Goal: Transaction & Acquisition: Download file/media

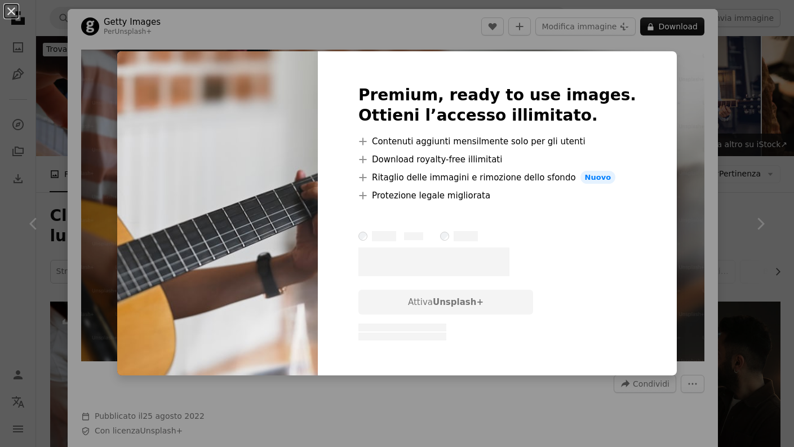
scroll to position [11097, 0]
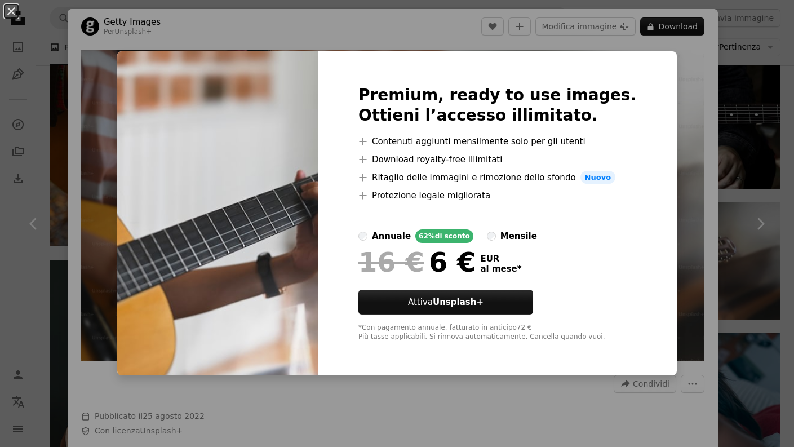
click at [750, 75] on div "An X shape Premium, ready to use images. Ottieni l’accesso illimitato. A plus s…" at bounding box center [397, 223] width 794 height 447
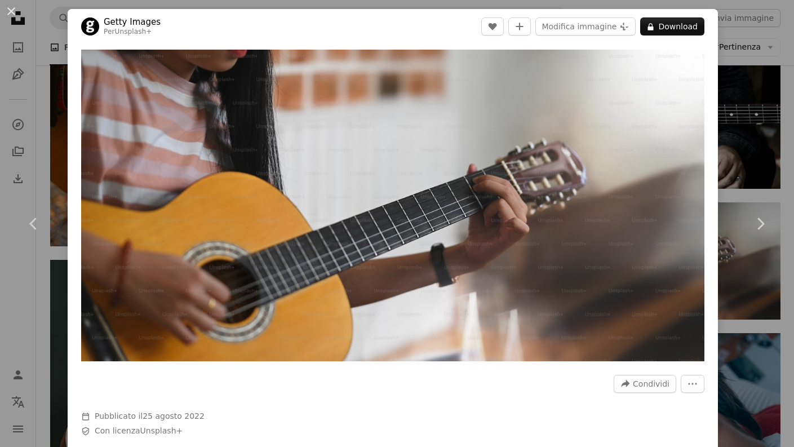
click at [367, 201] on img "Ingrandisci questa immagine" at bounding box center [392, 206] width 623 height 312
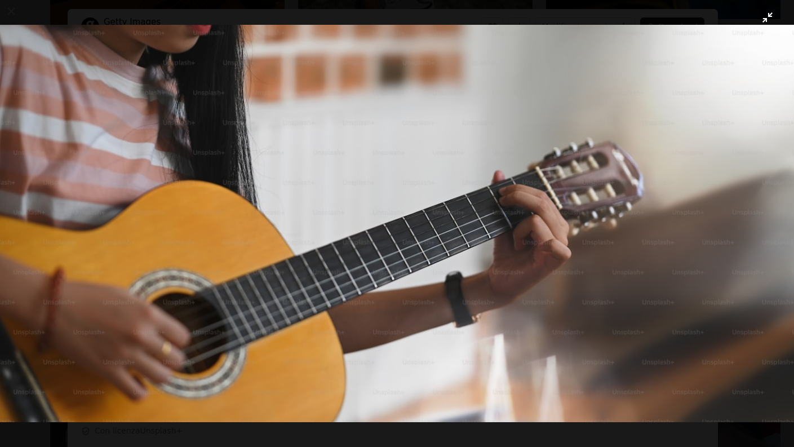
click at [676, 89] on img "Rimpicciolisci questa immagine" at bounding box center [396, 224] width 795 height 398
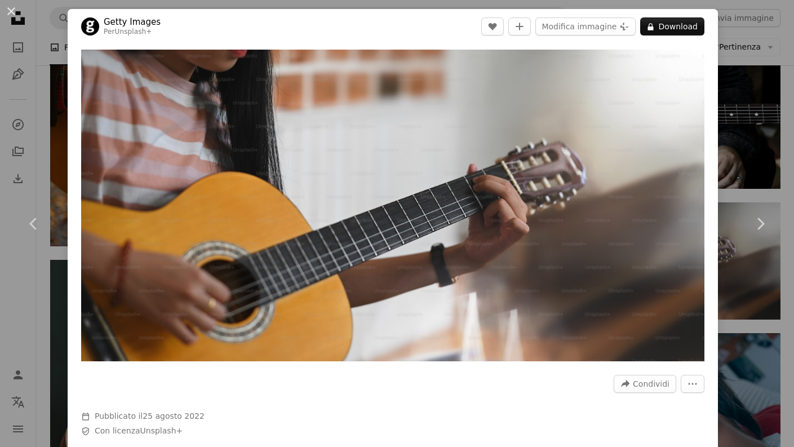
click at [764, 309] on div "An X shape Chevron left Chevron right Getty Images Per Unsplash+ A heart A plus…" at bounding box center [397, 223] width 794 height 447
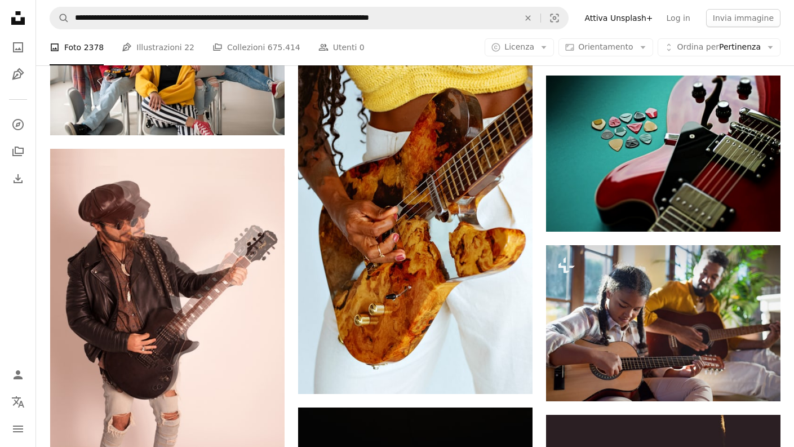
scroll to position [13150, 0]
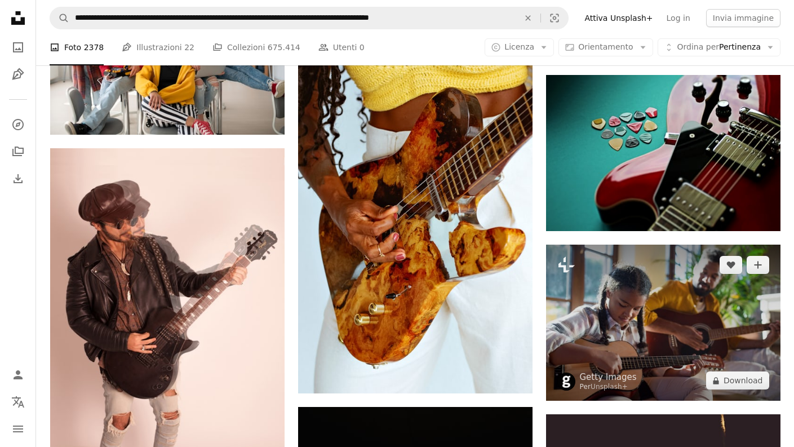
click at [698, 303] on img at bounding box center [663, 323] width 234 height 156
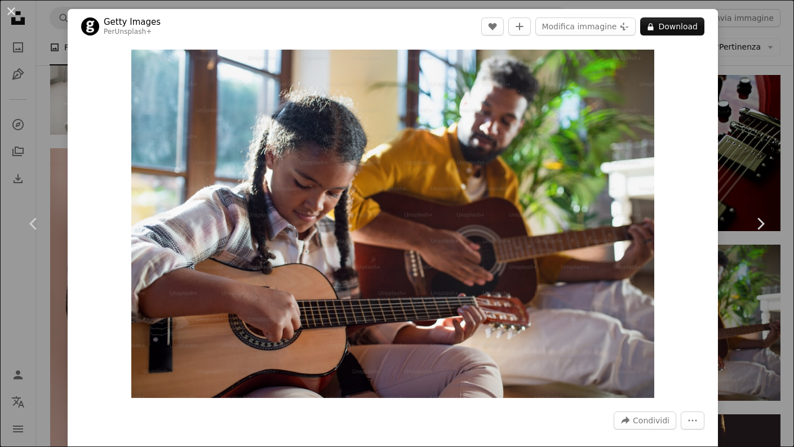
click at [755, 127] on div "An X shape Chevron left Chevron right Getty Images Per Unsplash+ A heart A plus…" at bounding box center [397, 223] width 794 height 447
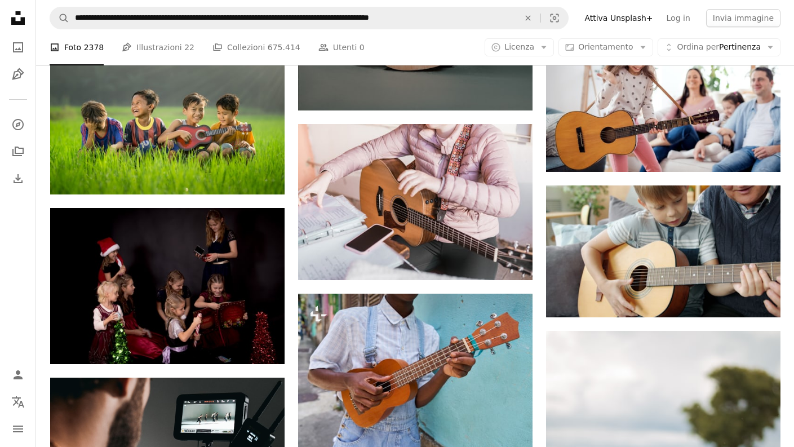
scroll to position [2222, 0]
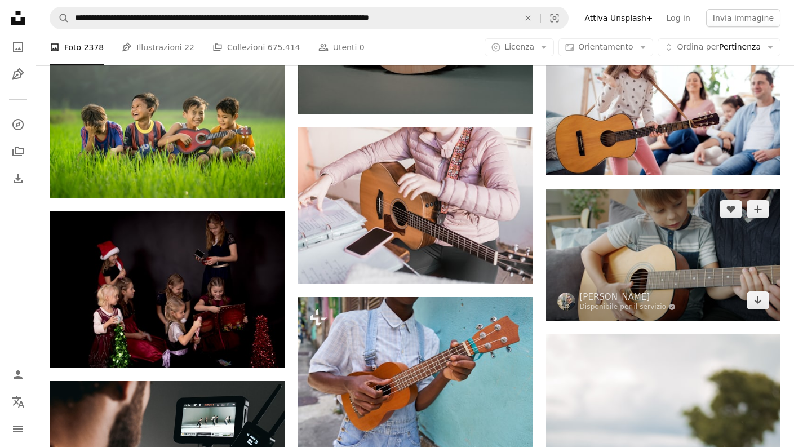
click at [666, 215] on img at bounding box center [663, 255] width 234 height 132
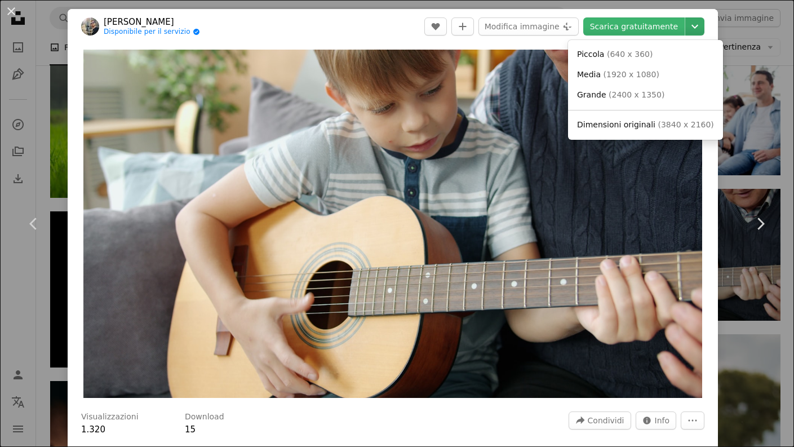
click at [704, 25] on icon "Chevron down" at bounding box center [695, 27] width 18 height 14
click at [648, 123] on span "Dimensioni originali" at bounding box center [616, 124] width 78 height 9
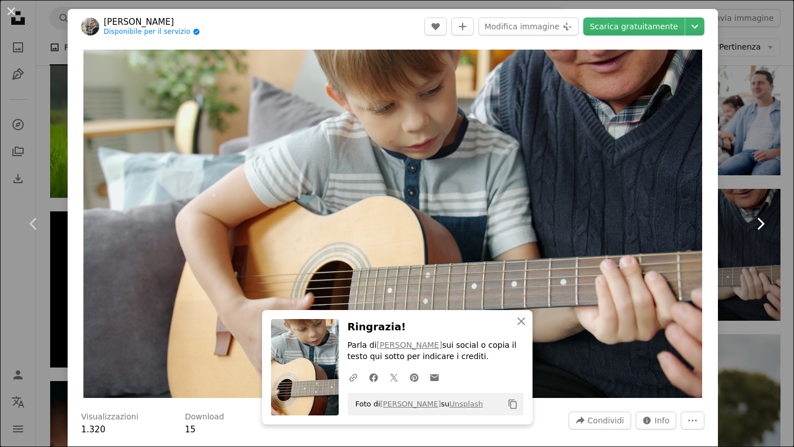
click at [778, 198] on link "Chevron right" at bounding box center [761, 224] width 68 height 108
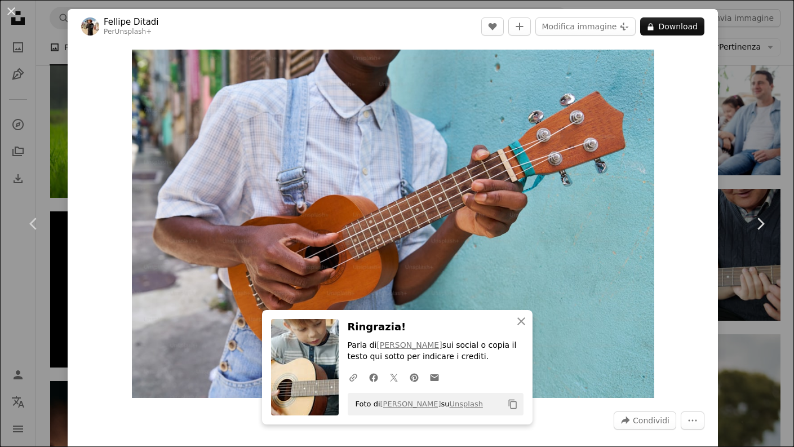
click at [786, 133] on div "An X shape Chevron left Chevron right [PERSON_NAME] Per Unsplash+ A heart A plu…" at bounding box center [397, 223] width 794 height 447
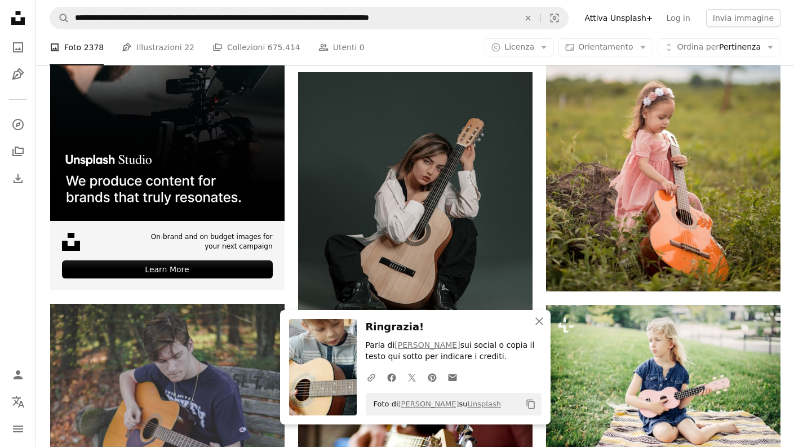
scroll to position [2623, 0]
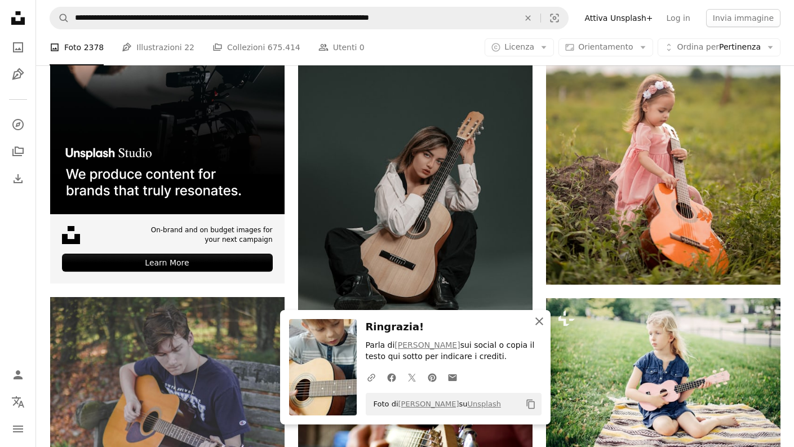
click at [539, 319] on icon "An X shape" at bounding box center [540, 321] width 14 height 14
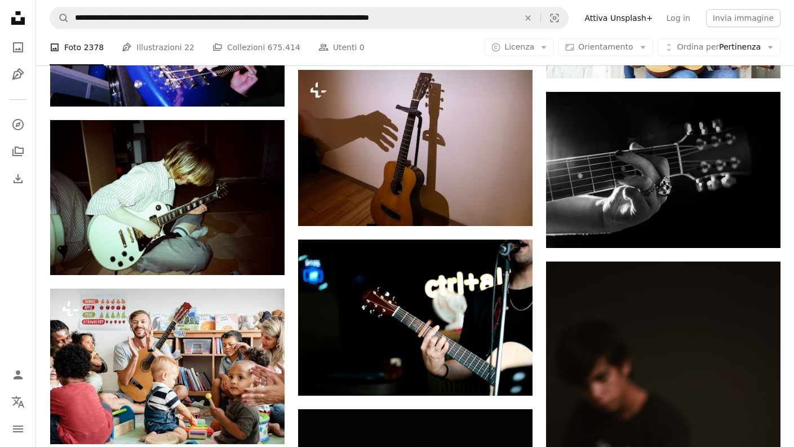
scroll to position [7152, 0]
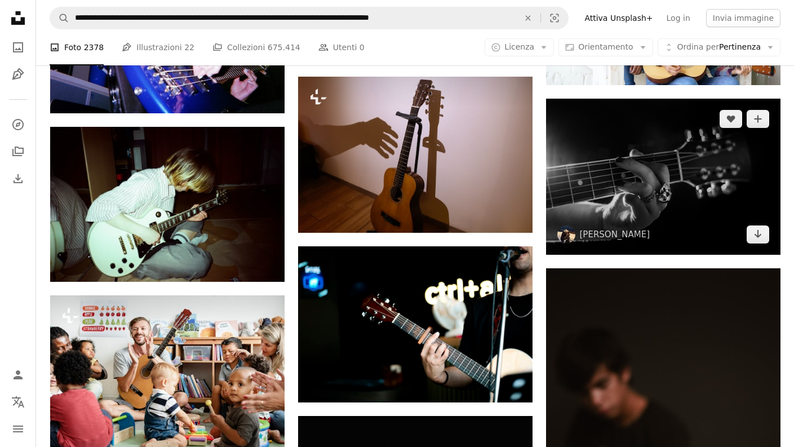
click at [606, 144] on img at bounding box center [663, 177] width 234 height 156
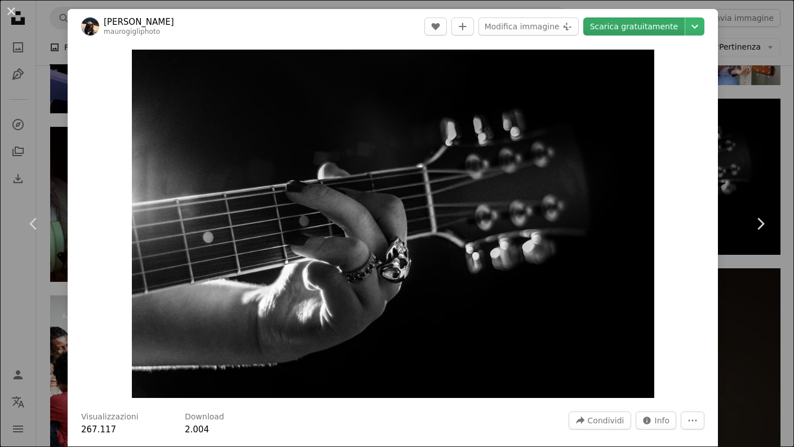
click at [641, 21] on link "Scarica gratuitamente" at bounding box center [633, 26] width 101 height 18
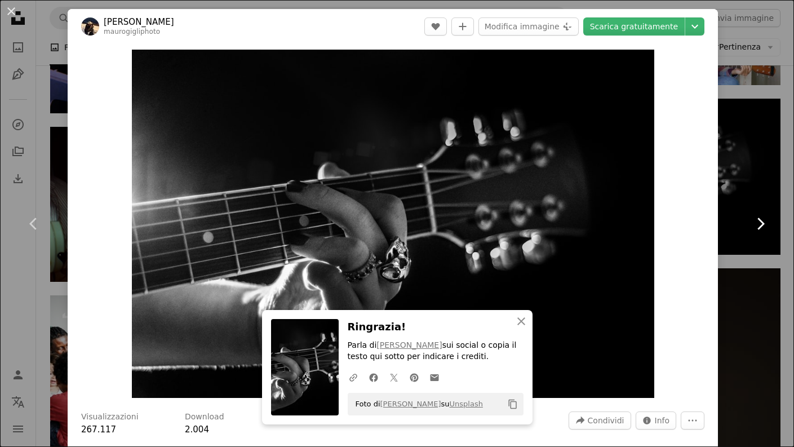
click at [760, 238] on link "Chevron right" at bounding box center [761, 224] width 68 height 108
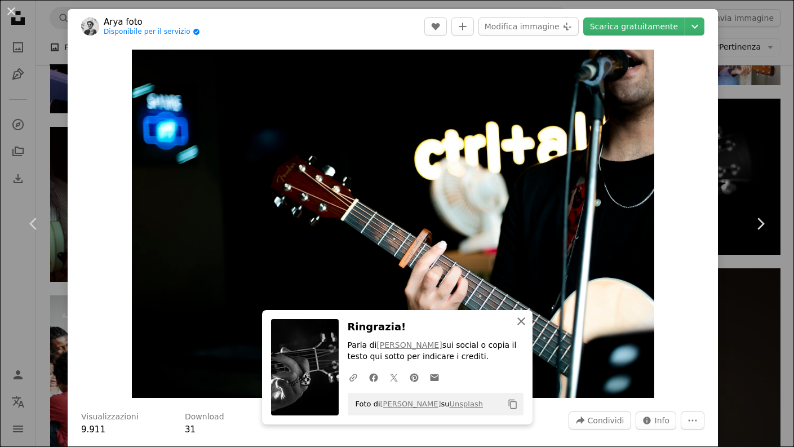
click at [519, 317] on icon "An X shape" at bounding box center [522, 321] width 14 height 14
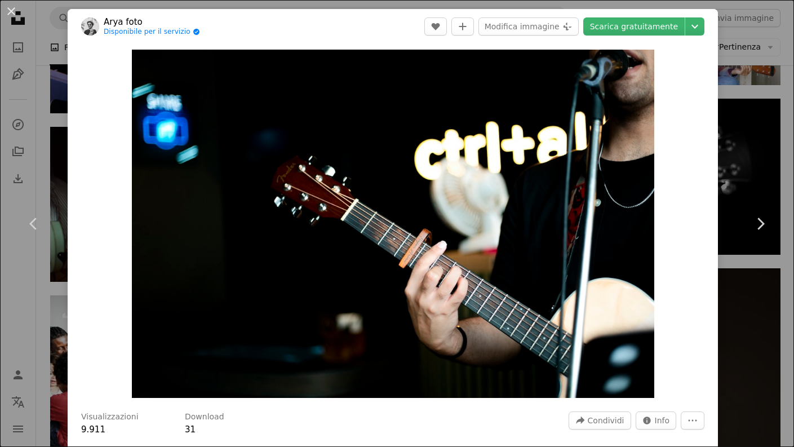
click at [736, 59] on div "An X shape Chevron left Chevron right Arya foto Disponibile per il servizio A c…" at bounding box center [397, 223] width 794 height 447
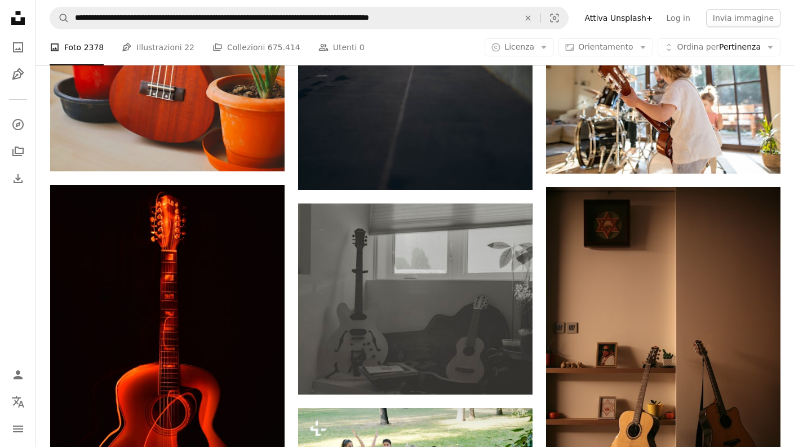
scroll to position [9513, 0]
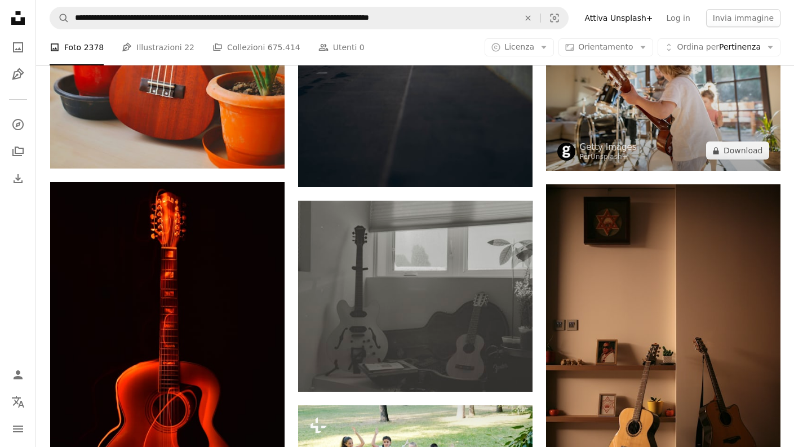
click at [596, 92] on img at bounding box center [663, 93] width 234 height 156
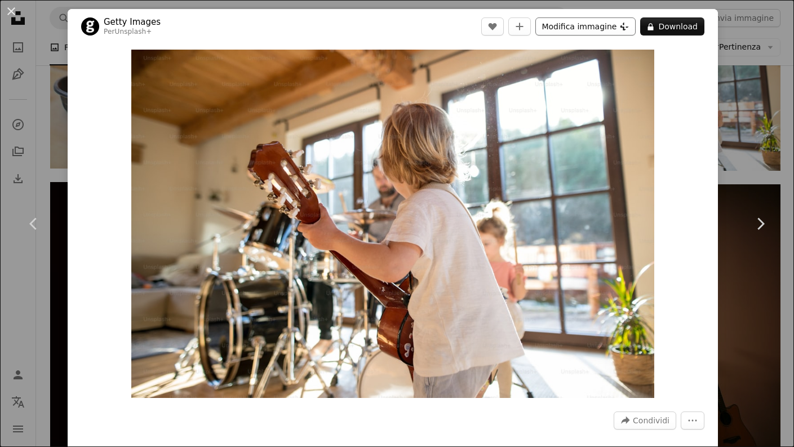
click at [617, 25] on button "Modifica immagine Plus sign for Unsplash+" at bounding box center [585, 26] width 100 height 18
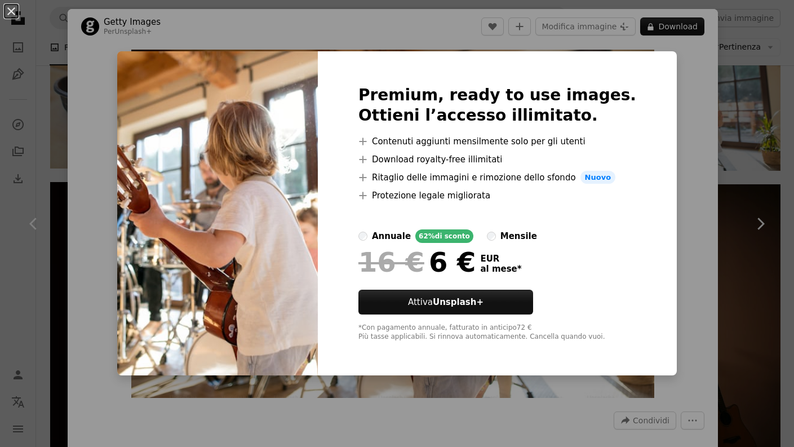
click at [690, 28] on div "An X shape Premium, ready to use images. Ottieni l’accesso illimitato. A plus s…" at bounding box center [397, 223] width 794 height 447
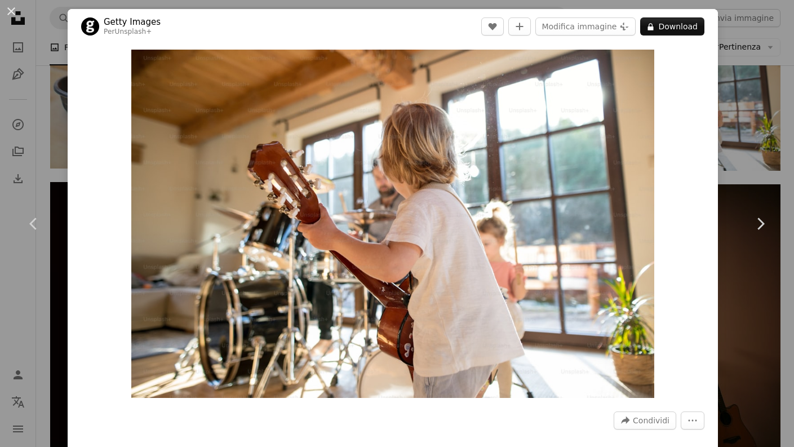
click at [759, 37] on div "An X shape Chevron left Chevron right Getty Images Per Unsplash+ A heart A plus…" at bounding box center [397, 223] width 794 height 447
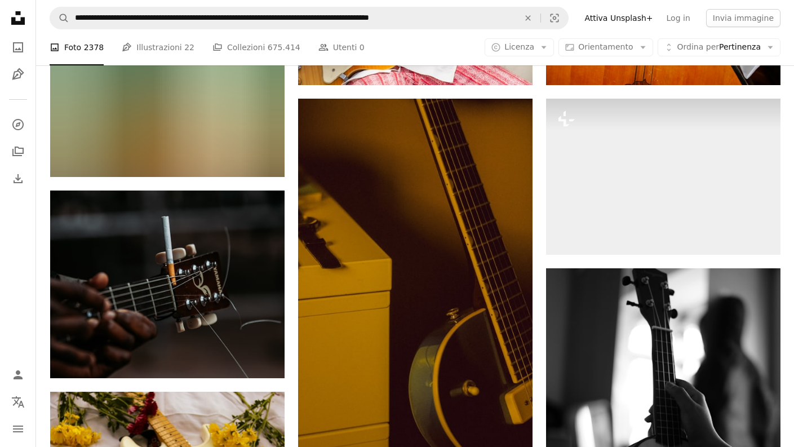
scroll to position [14668, 0]
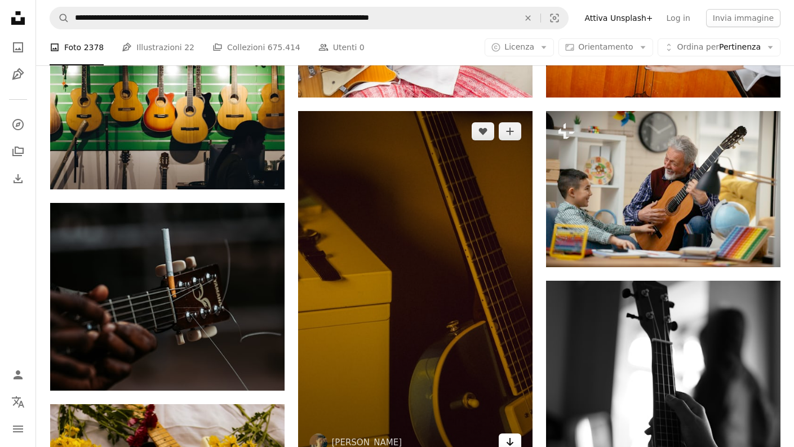
click at [510, 438] on icon "Download" at bounding box center [509, 442] width 7 height 8
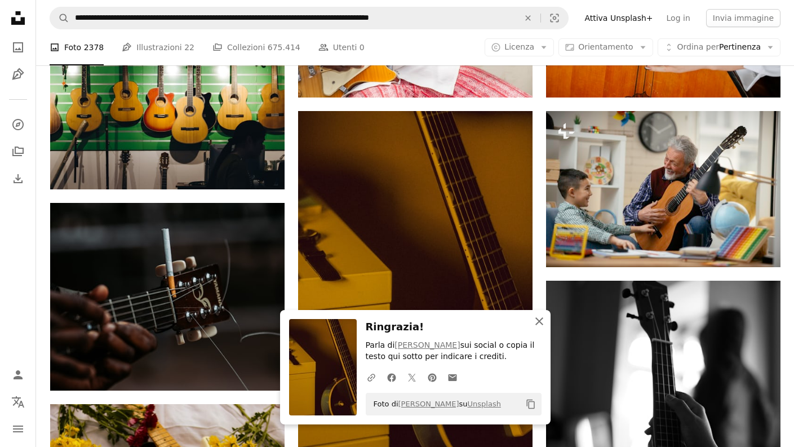
click at [536, 319] on icon "button" at bounding box center [539, 321] width 8 height 8
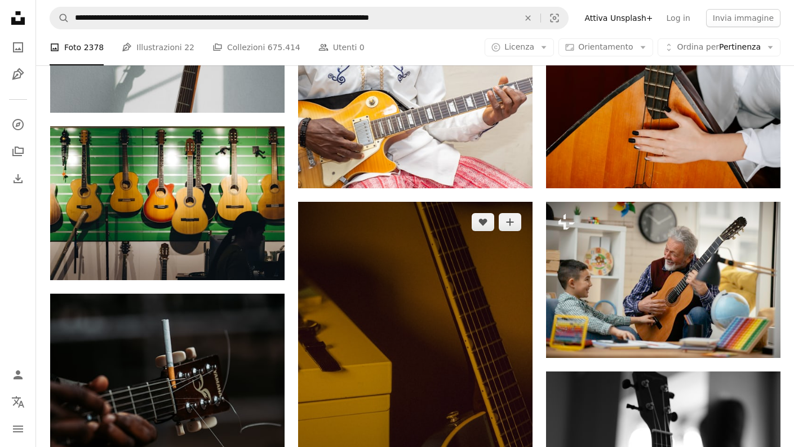
scroll to position [14558, 0]
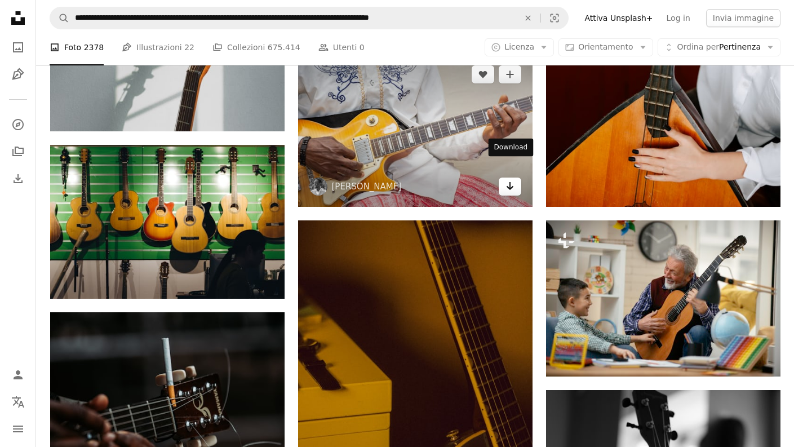
click at [510, 182] on icon "Download" at bounding box center [509, 186] width 7 height 8
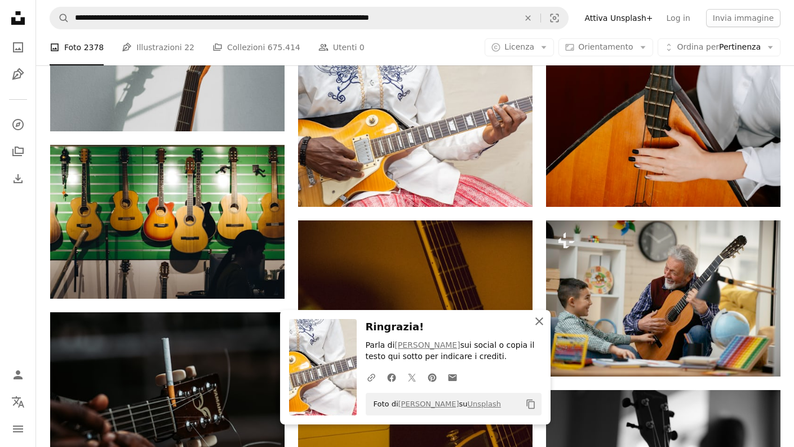
click at [539, 321] on icon "button" at bounding box center [539, 321] width 8 height 8
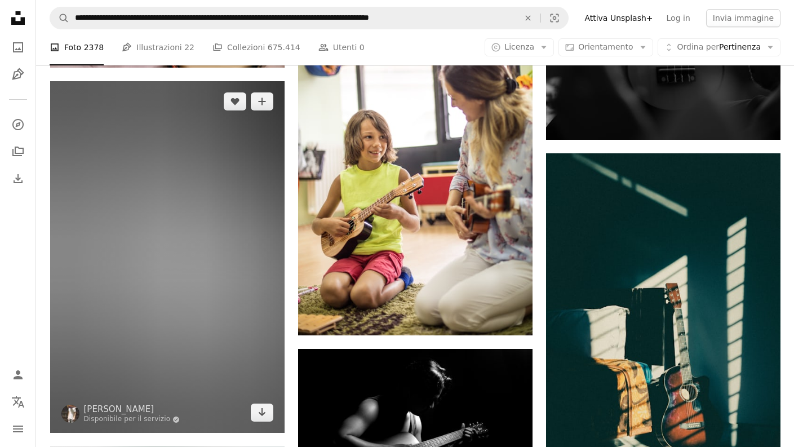
scroll to position [15183, 0]
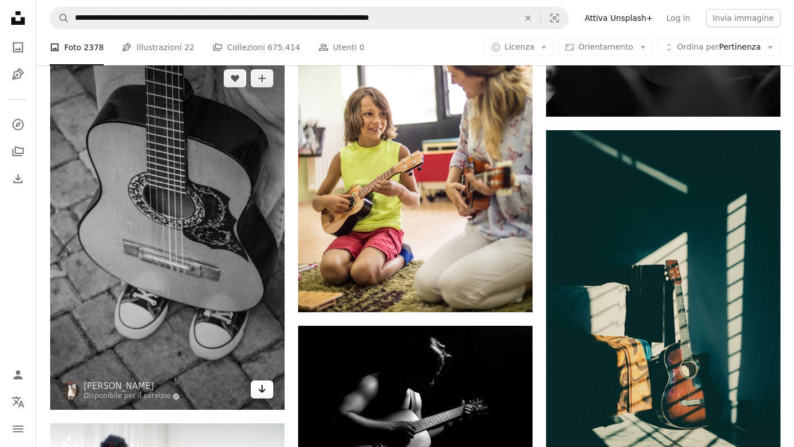
click at [256, 380] on link "Arrow pointing down" at bounding box center [262, 389] width 23 height 18
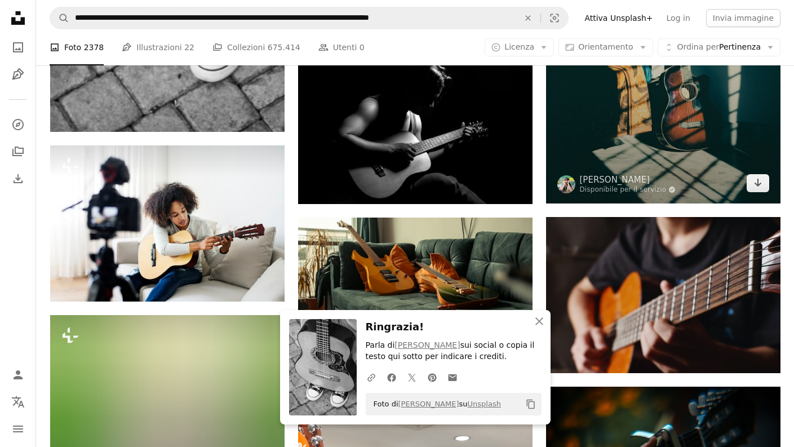
scroll to position [15481, 0]
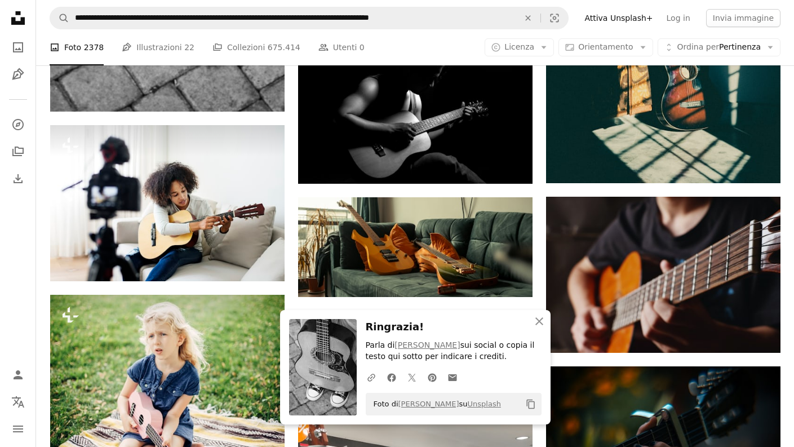
click at [539, 317] on icon "An X shape" at bounding box center [540, 321] width 14 height 14
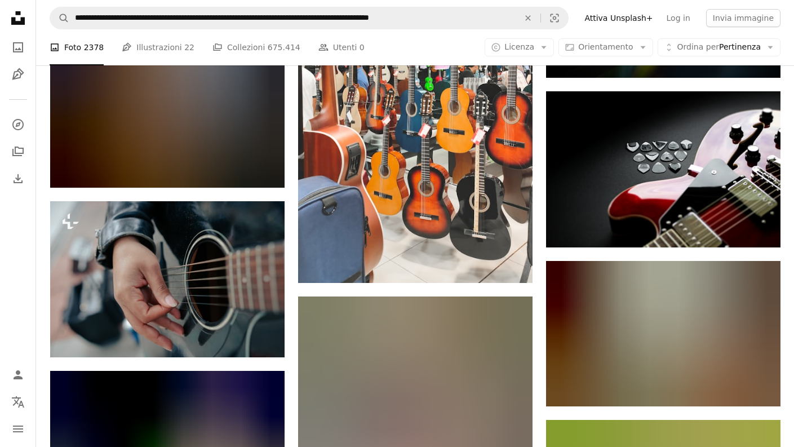
scroll to position [15948, 0]
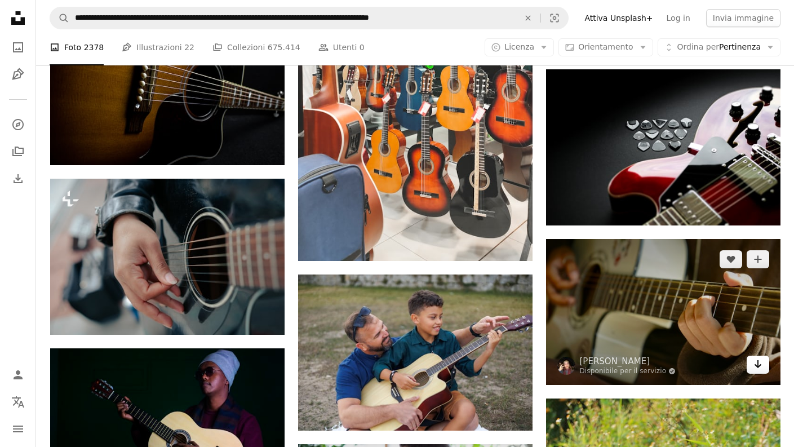
click at [758, 360] on icon "Download" at bounding box center [757, 364] width 7 height 8
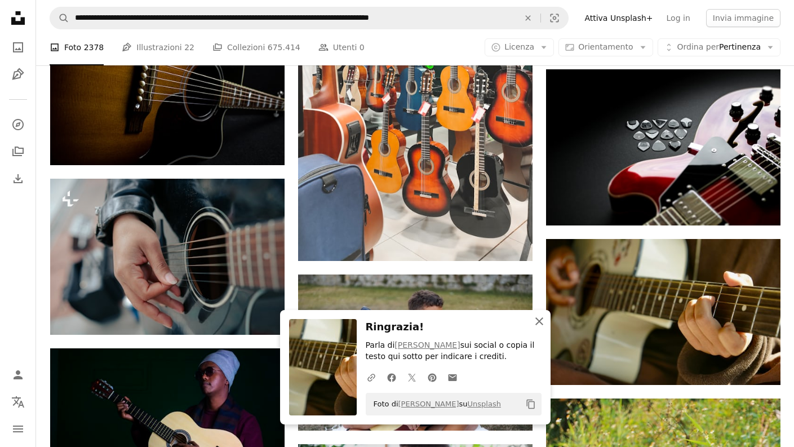
click at [538, 319] on icon "An X shape" at bounding box center [540, 321] width 14 height 14
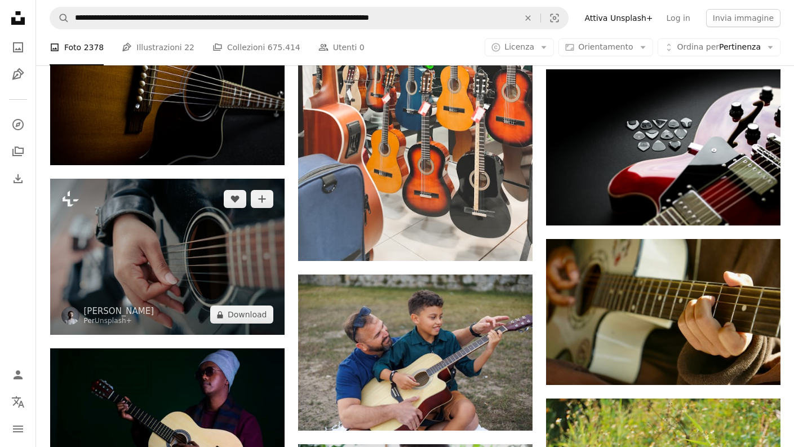
click at [243, 207] on img at bounding box center [167, 257] width 234 height 156
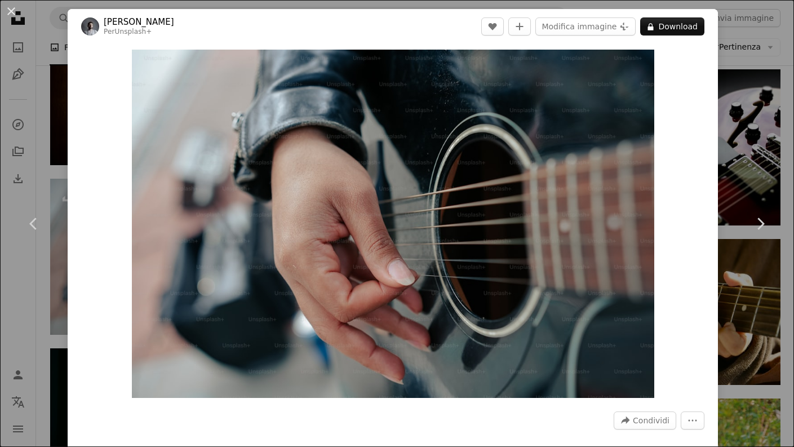
click at [746, 161] on div "An X shape Chevron left Chevron right Yunus Tuğ Per Unsplash+ A heart A plus si…" at bounding box center [397, 223] width 794 height 447
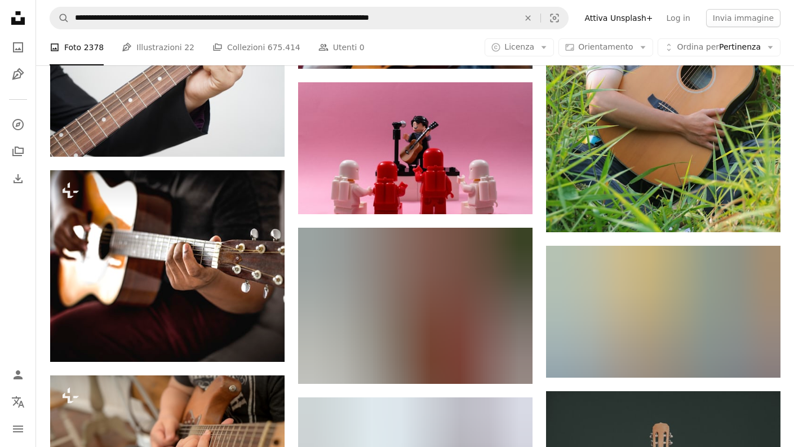
scroll to position [16469, 0]
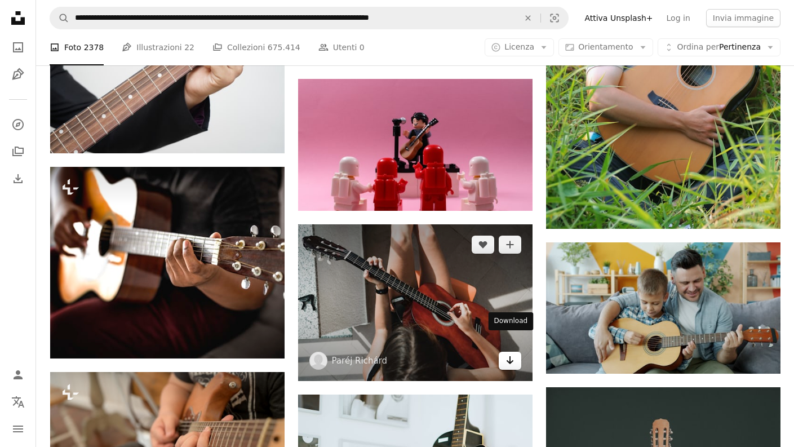
click at [510, 356] on icon "Download" at bounding box center [509, 360] width 7 height 8
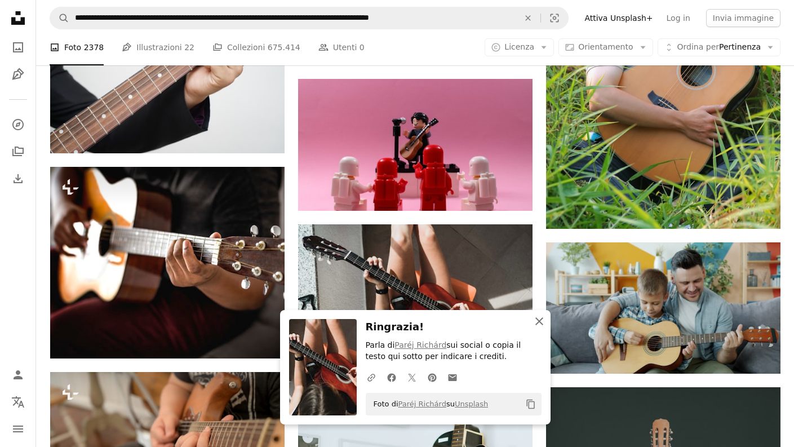
click at [539, 316] on icon "An X shape" at bounding box center [540, 321] width 14 height 14
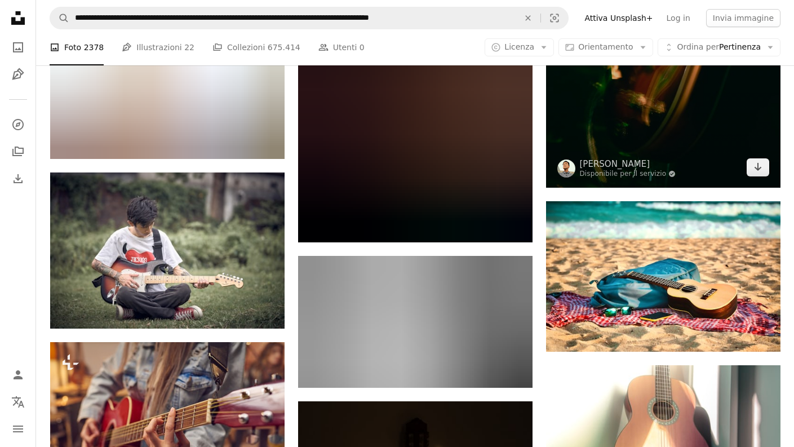
scroll to position [18189, 0]
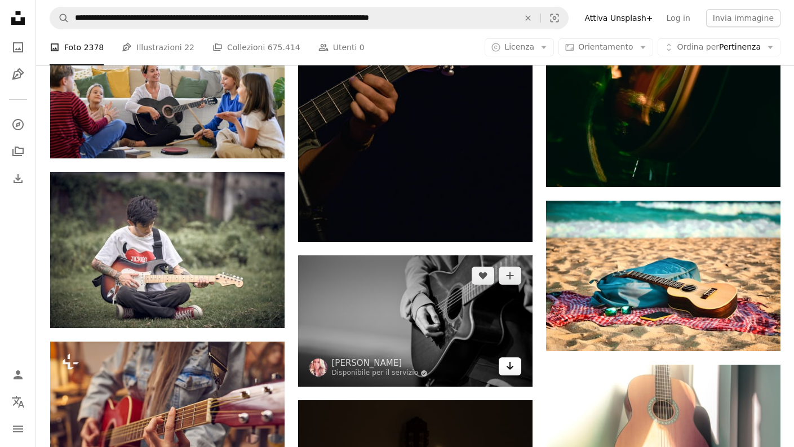
click at [511, 359] on icon "Arrow pointing down" at bounding box center [510, 366] width 9 height 14
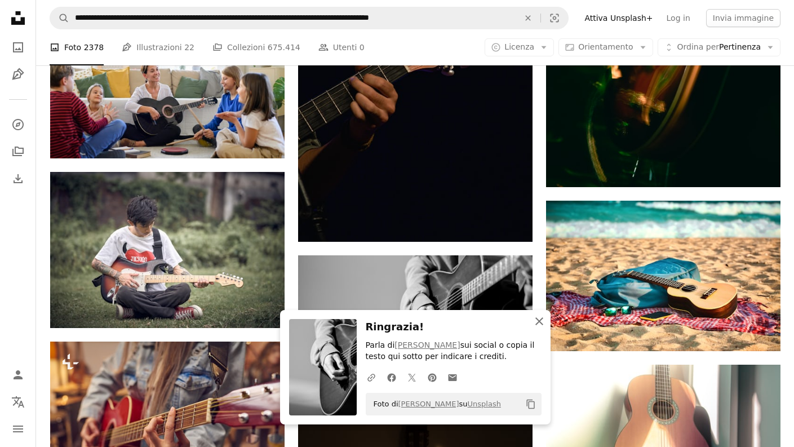
click at [539, 321] on icon "button" at bounding box center [539, 321] width 8 height 8
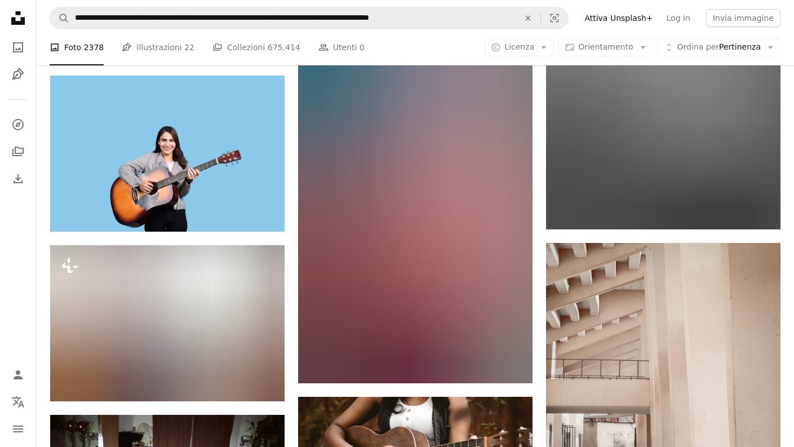
scroll to position [19526, 0]
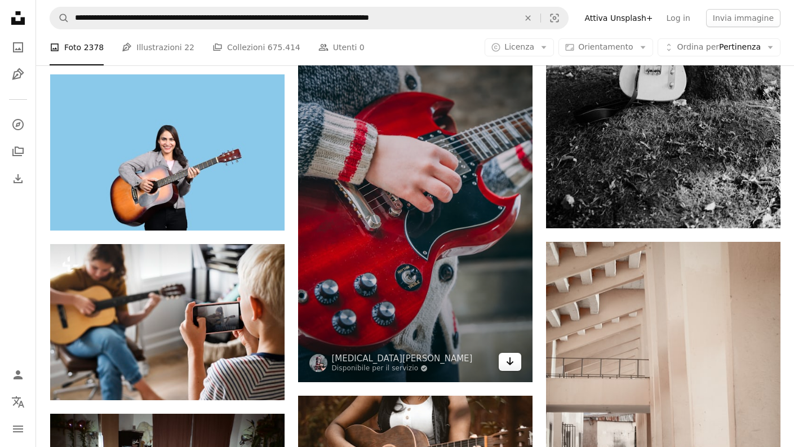
click at [513, 355] on icon "Arrow pointing down" at bounding box center [510, 362] width 9 height 14
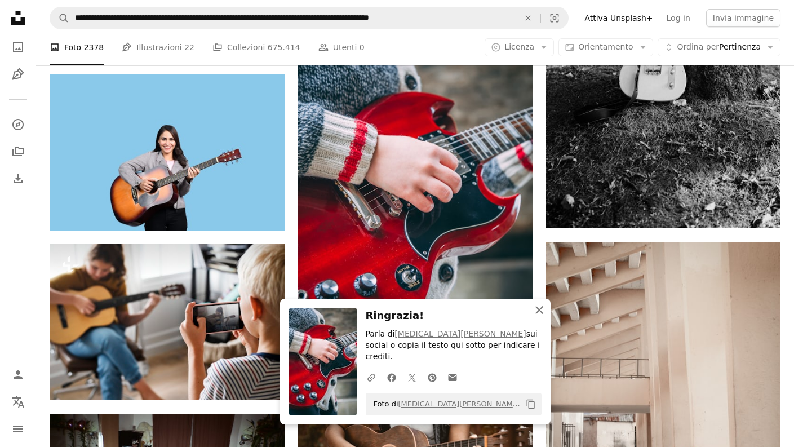
click at [539, 317] on icon "An X shape" at bounding box center [540, 310] width 14 height 14
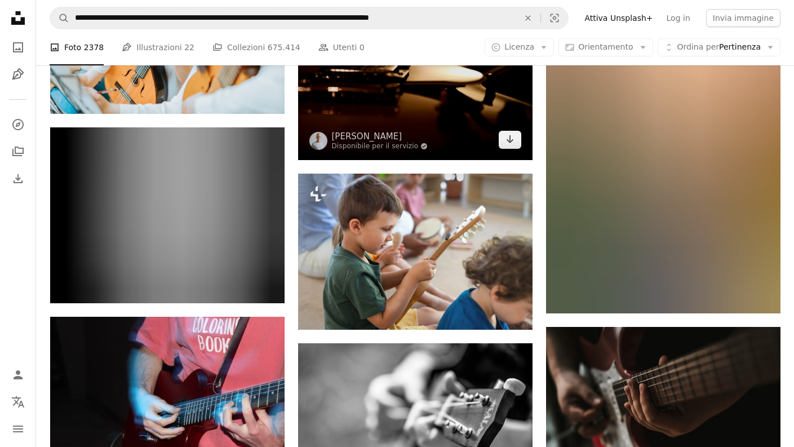
scroll to position [23510, 0]
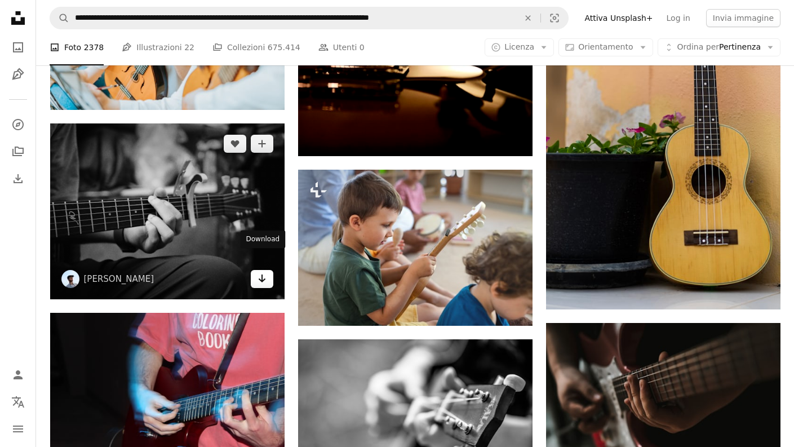
click at [265, 272] on icon "Arrow pointing down" at bounding box center [262, 279] width 9 height 14
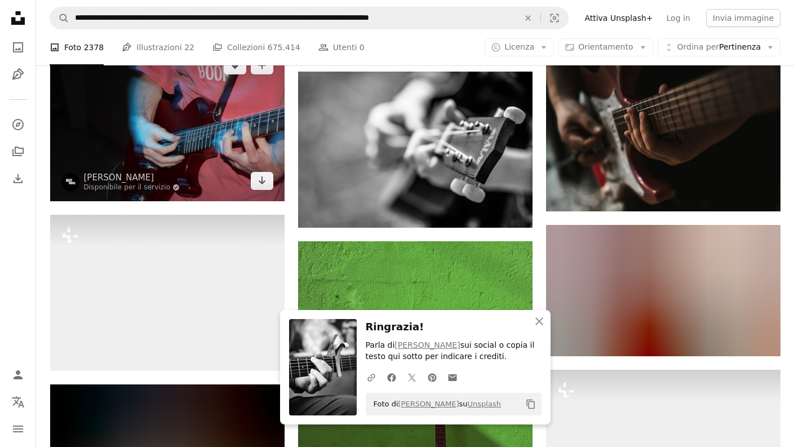
scroll to position [23790, 0]
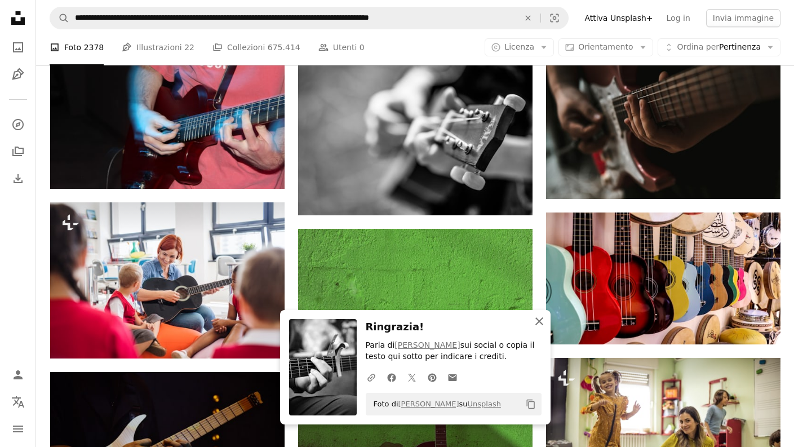
click at [539, 316] on icon "An X shape" at bounding box center [540, 321] width 14 height 14
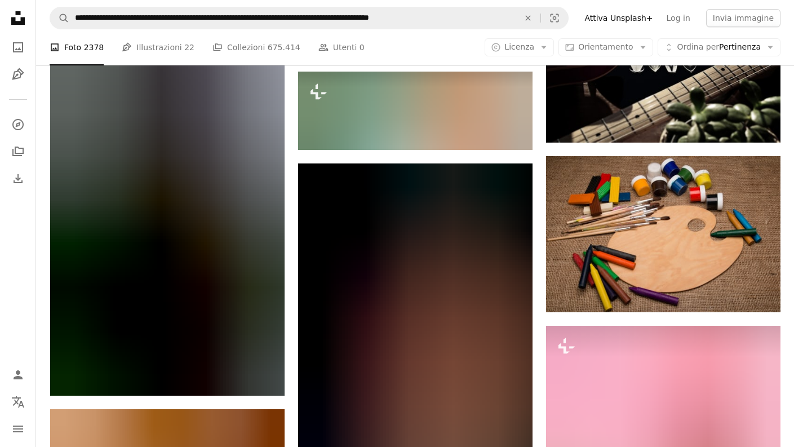
scroll to position [25004, 0]
